Goal: Transaction & Acquisition: Purchase product/service

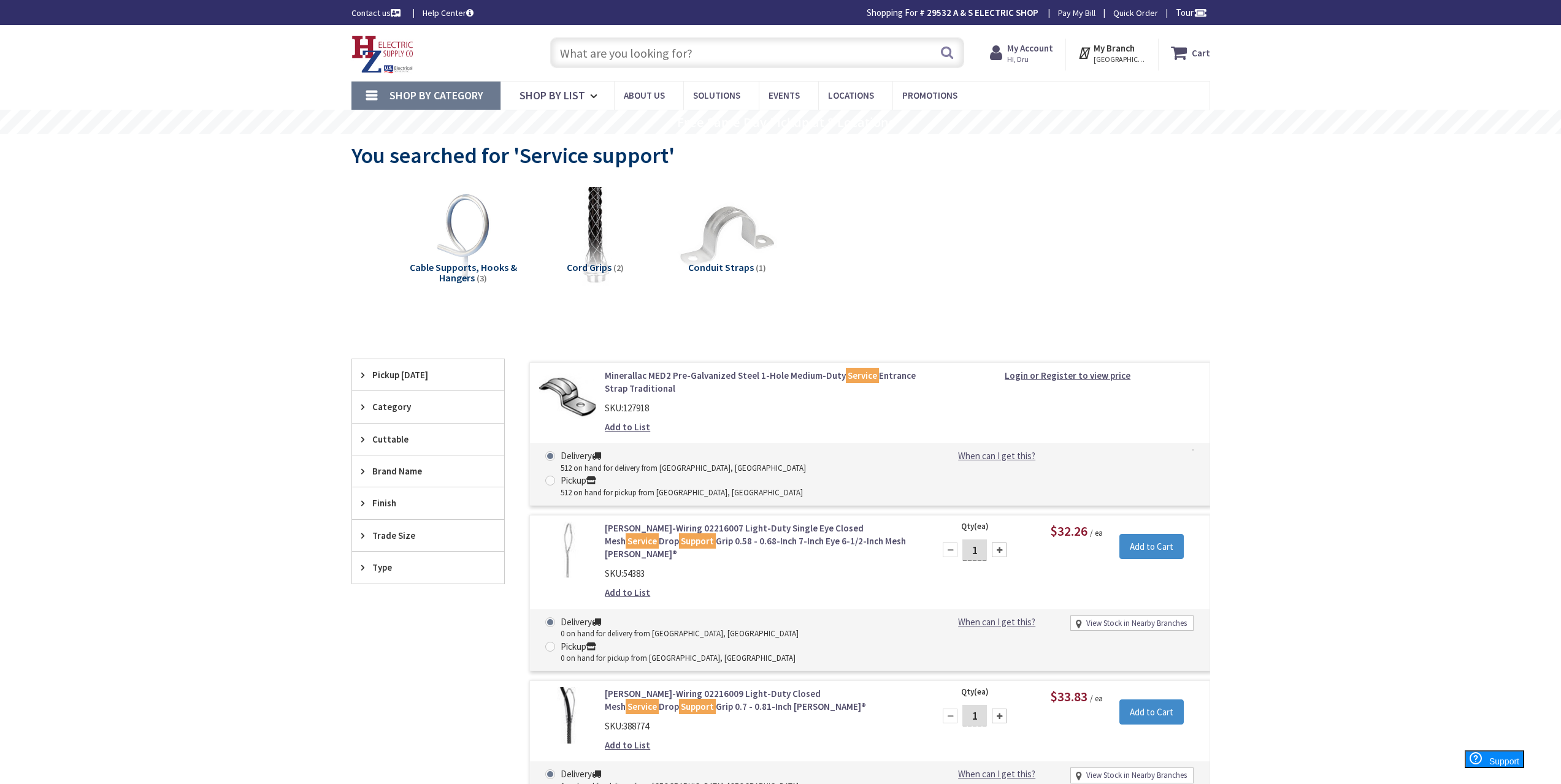
click at [647, 53] on input "text" at bounding box center [757, 53] width 414 height 30
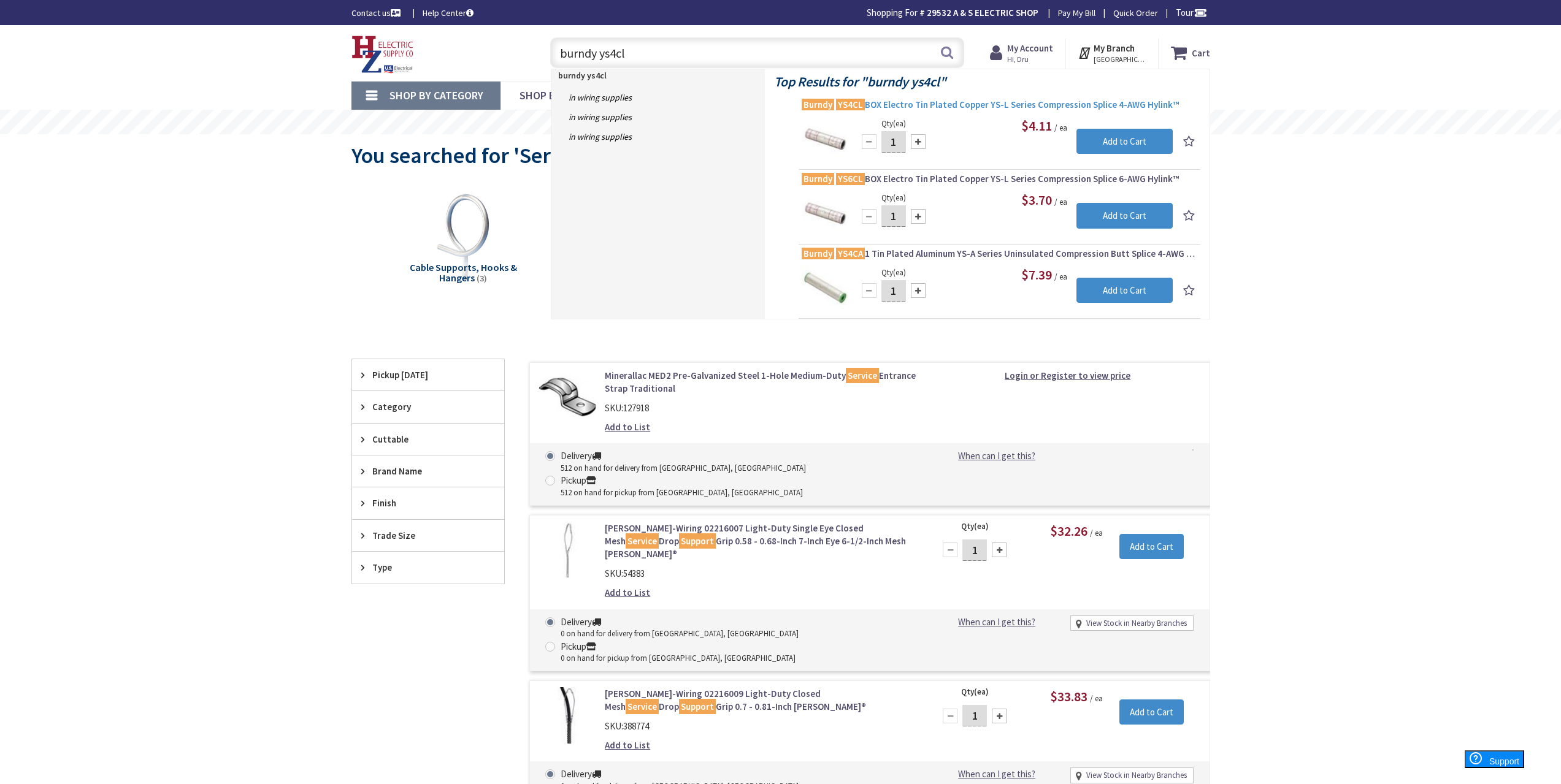
type input "burndy ys4cl"
click at [972, 103] on span "Burndy YS4CL BOX Electro Tin Plated Copper YS-L Series Compression Splice 4-AWG…" at bounding box center [999, 104] width 396 height 12
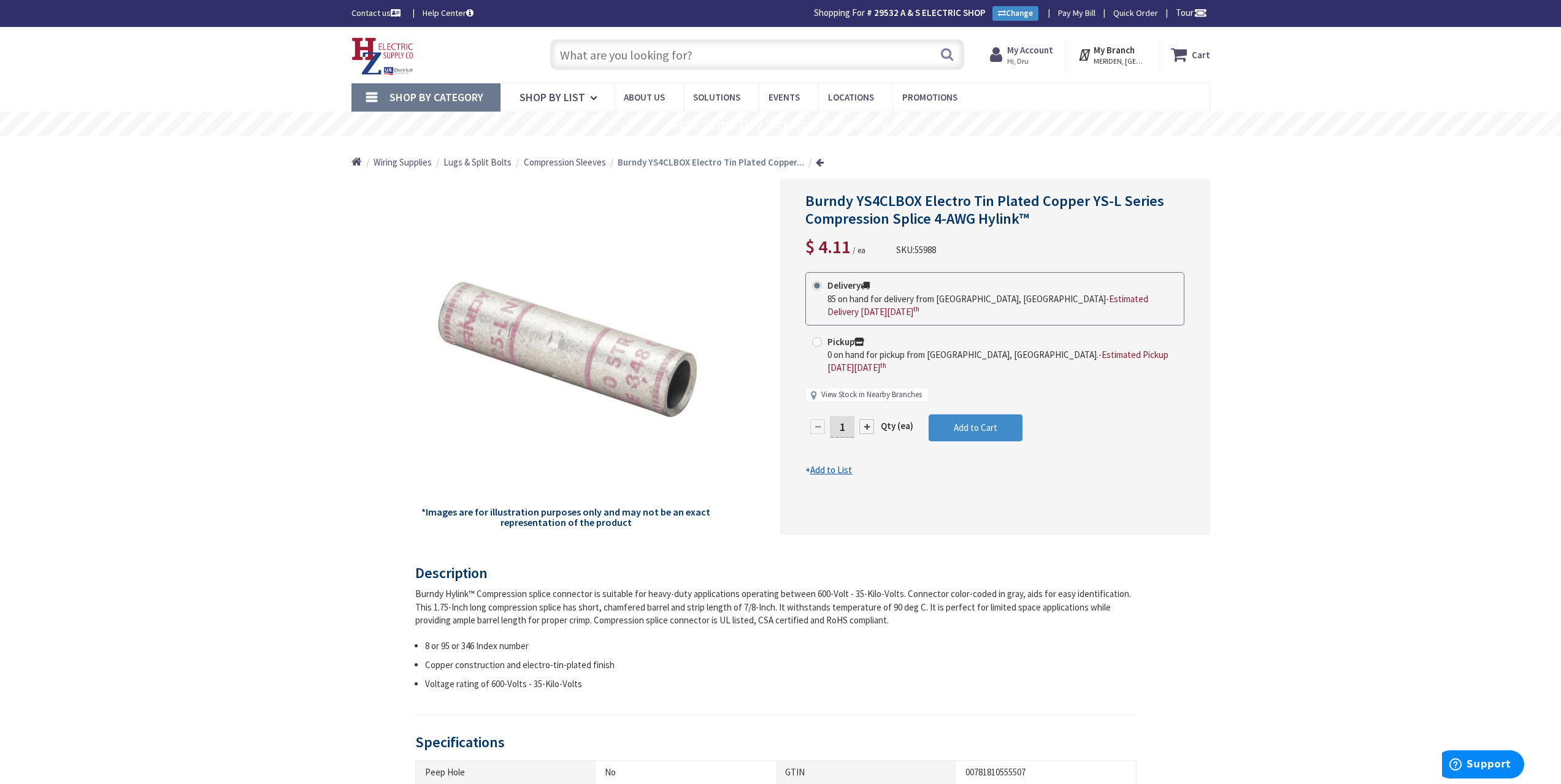
click at [876, 389] on link "View Stock in Nearby Branches" at bounding box center [871, 395] width 100 height 11
select select "data-availability"
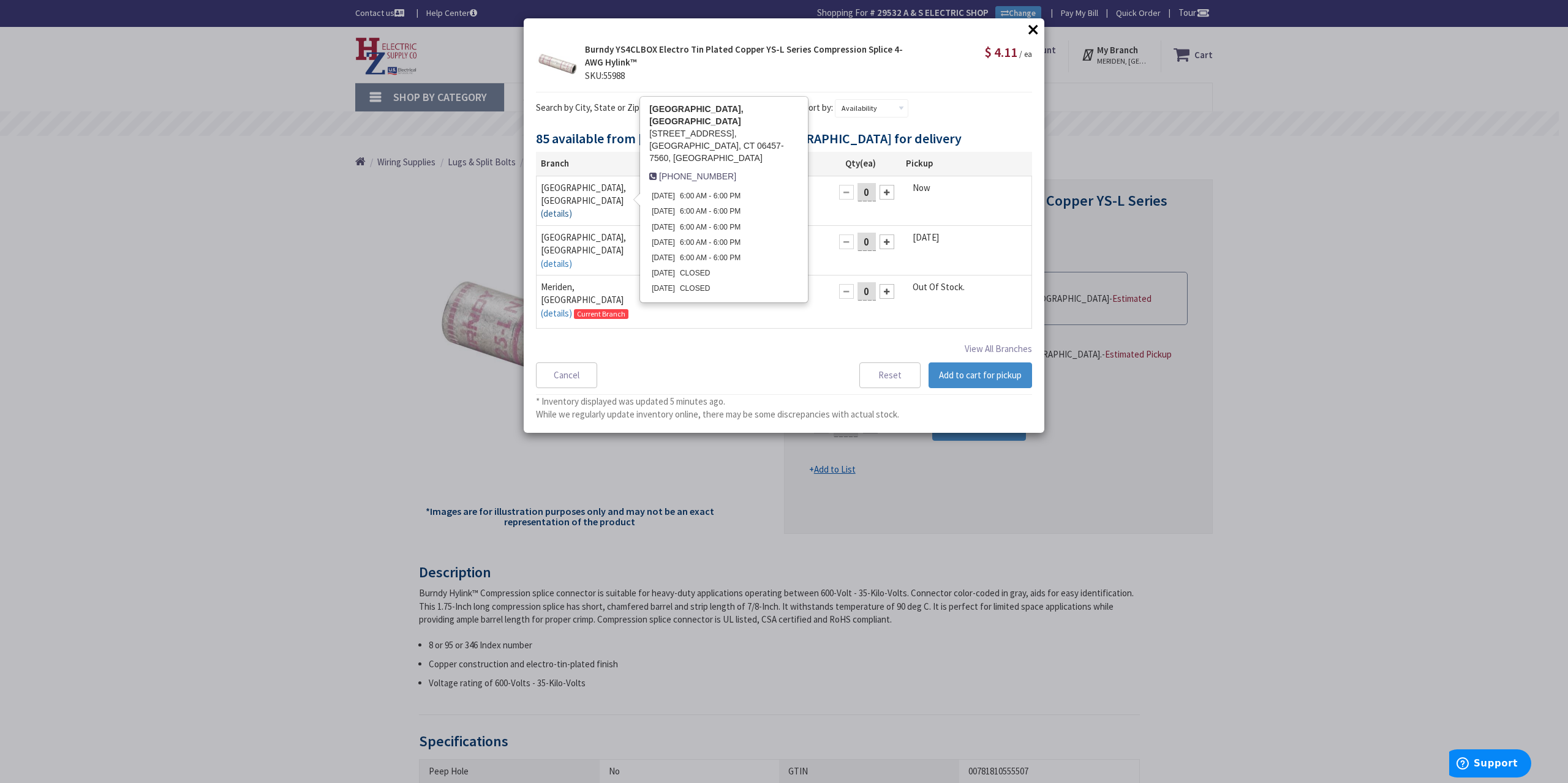
click at [572, 207] on link "(details)" at bounding box center [556, 214] width 31 height 13
click at [924, 129] on div "× Burndy YS4CLBOX Electro Tin Plated Copper YS-L Series Compression Splice 4-AW…" at bounding box center [784, 225] width 520 height 414
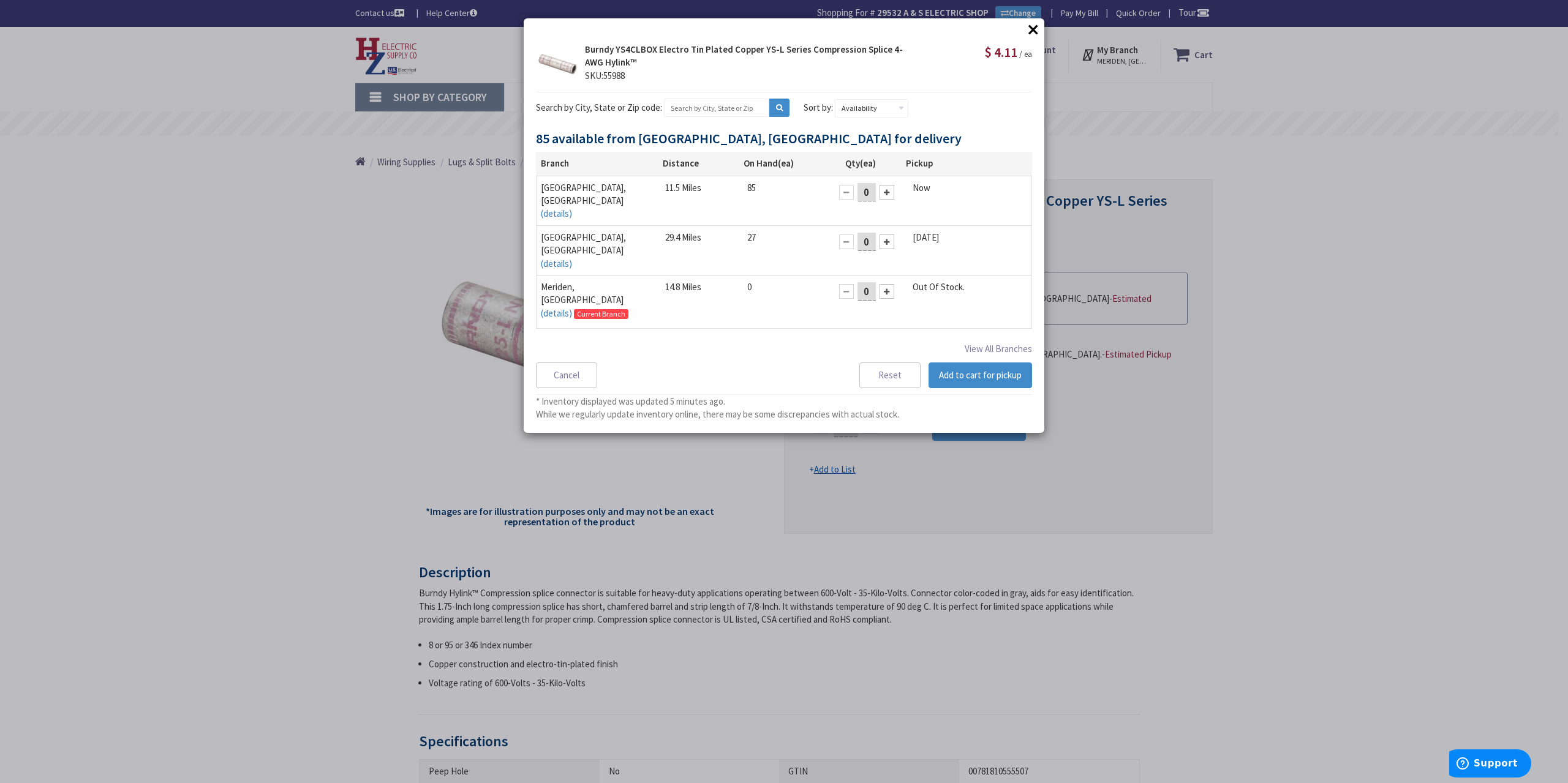
click at [1034, 26] on button "×" at bounding box center [1033, 28] width 18 height 18
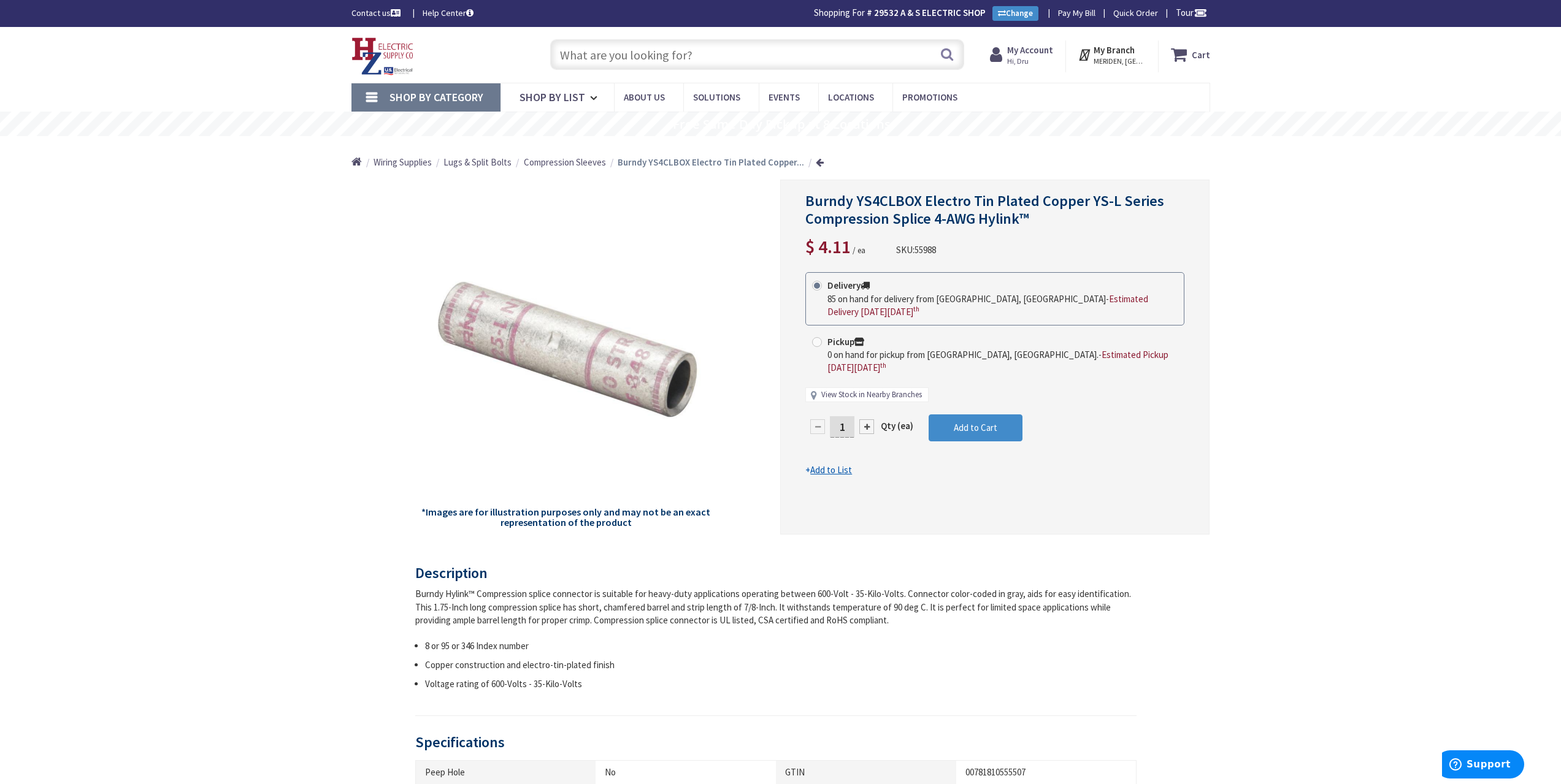
click at [893, 389] on link "View Stock in Nearby Branches" at bounding box center [871, 395] width 100 height 11
select select "data-availability"
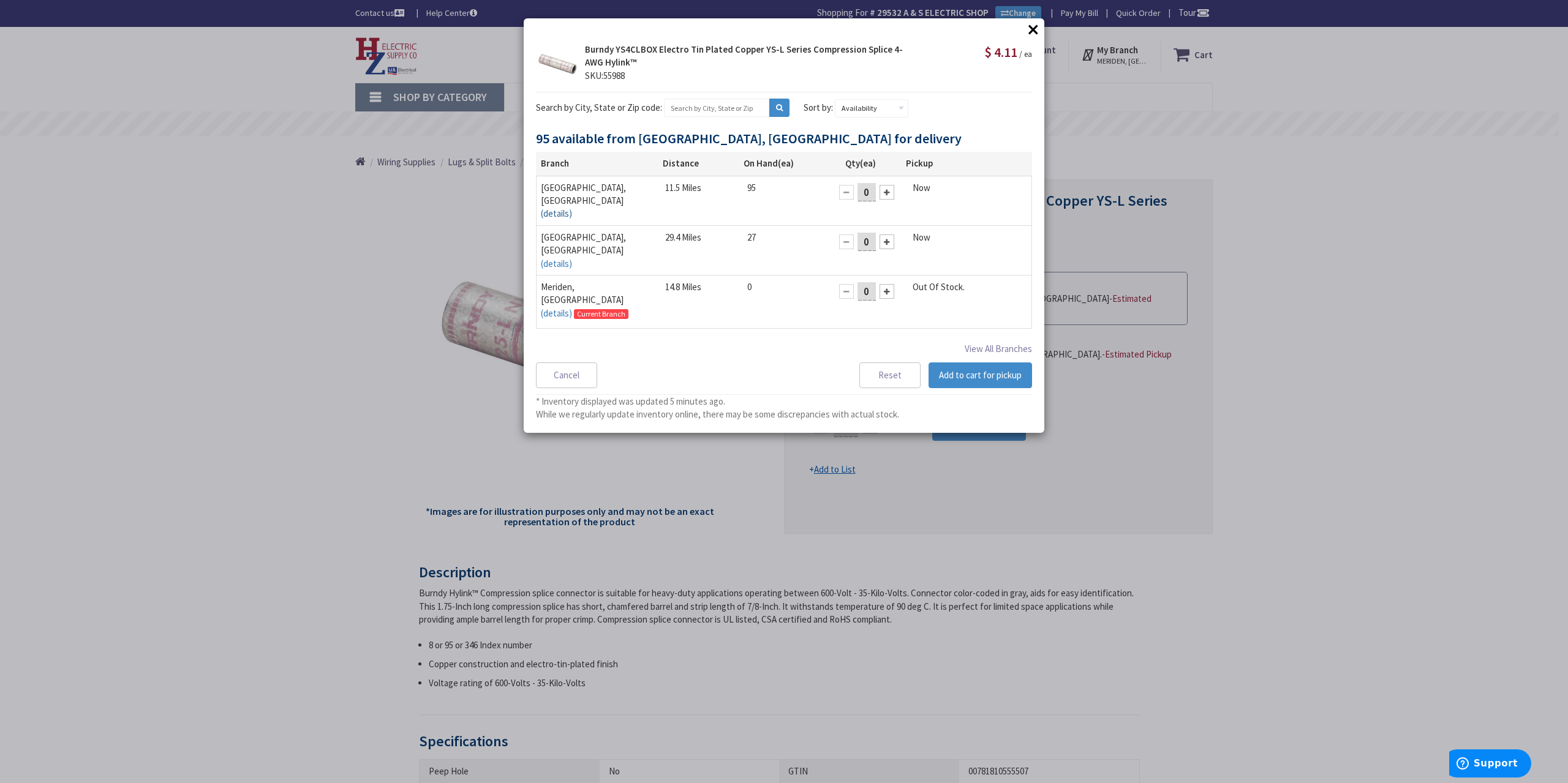
click at [572, 207] on link "(details)" at bounding box center [556, 214] width 31 height 13
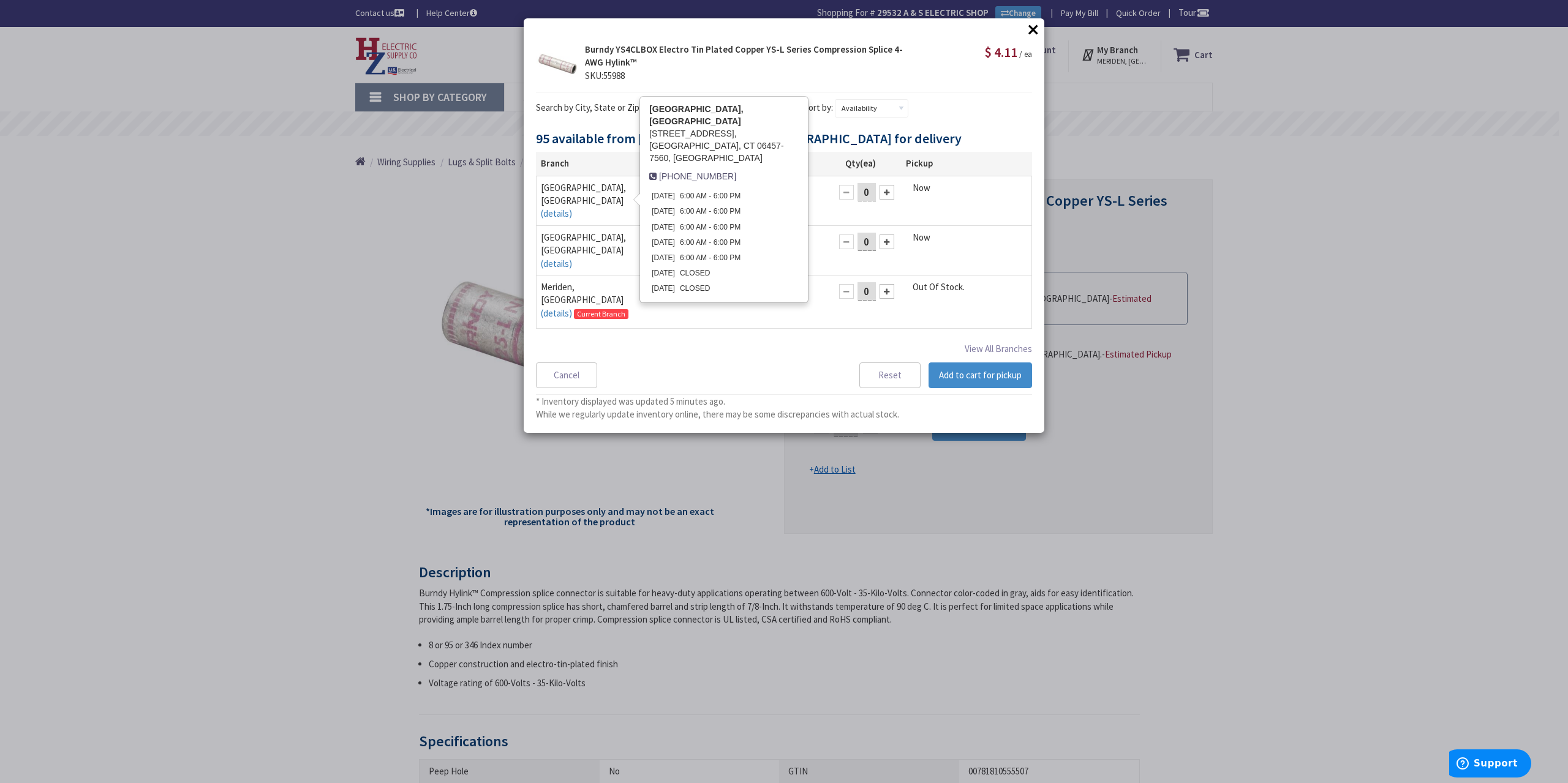
click at [1020, 124] on div "× Burndy YS4CLBOX Electro Tin Plated Copper YS-L Series Compression Splice 4-AW…" at bounding box center [784, 225] width 520 height 414
